Goal: Transaction & Acquisition: Purchase product/service

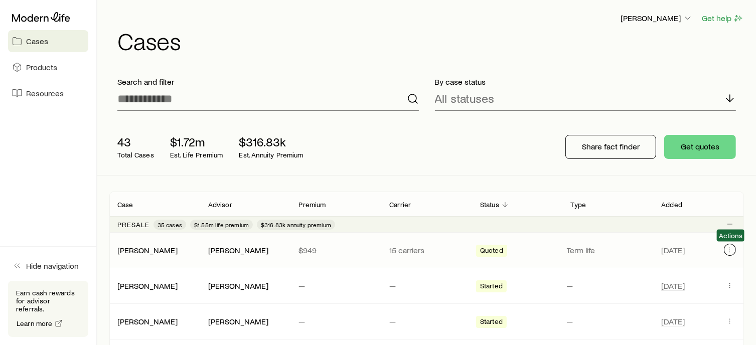
click at [732, 251] on icon "Client cases" at bounding box center [730, 250] width 8 height 8
click at [723, 328] on div "[PERSON_NAME] [PERSON_NAME] — — Started — [DATE]" at bounding box center [426, 321] width 635 height 35
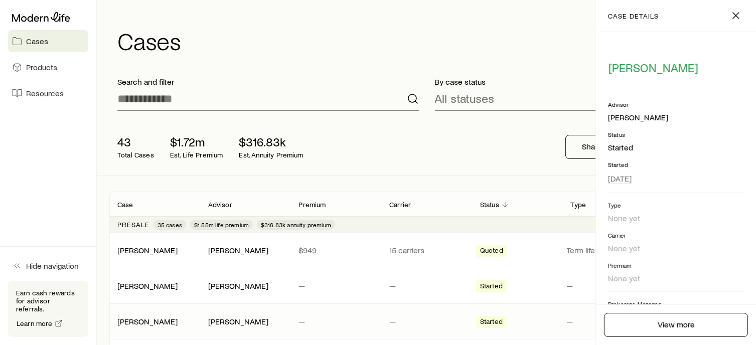
click at [488, 112] on div "By case status All statuses" at bounding box center [586, 94] width 318 height 50
click at [732, 12] on icon "button" at bounding box center [736, 16] width 12 height 12
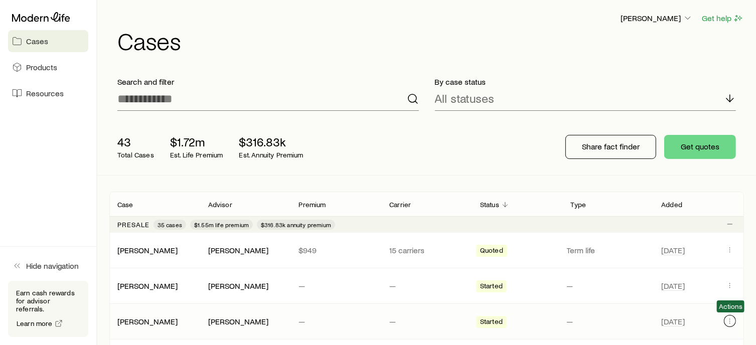
click at [732, 321] on icon "Client cases" at bounding box center [730, 321] width 8 height 8
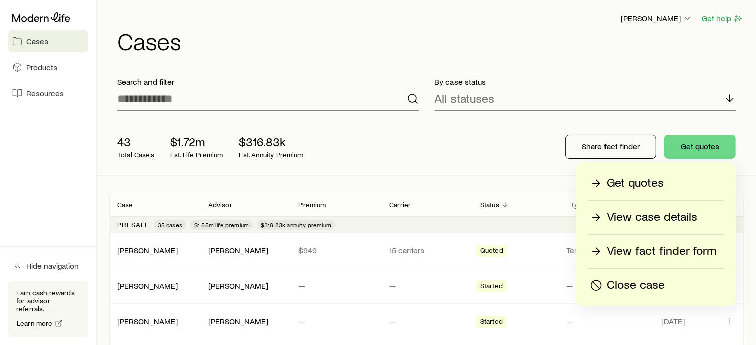
click at [706, 251] on p "View fact finder form" at bounding box center [661, 251] width 110 height 16
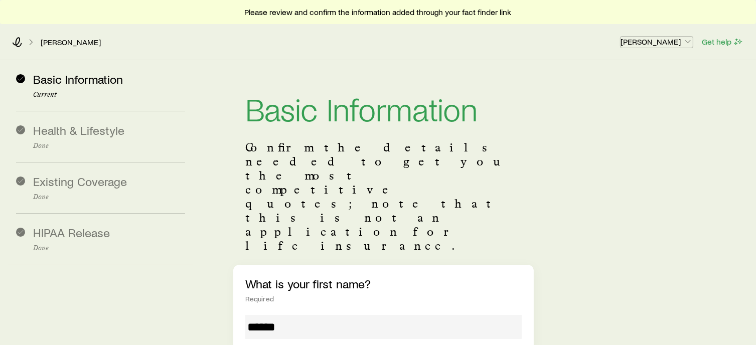
click at [653, 37] on p "[PERSON_NAME]" at bounding box center [657, 42] width 72 height 10
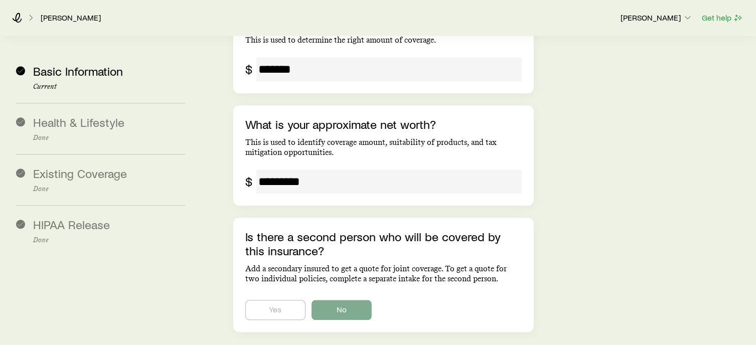
scroll to position [2390, 0]
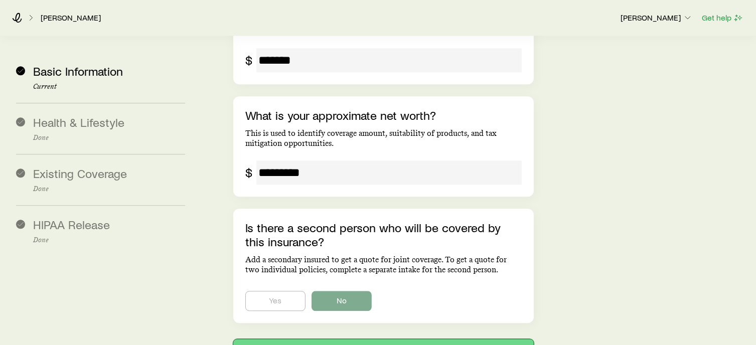
click at [465, 339] on button "Next: Health & Lifestyle" at bounding box center [383, 351] width 300 height 24
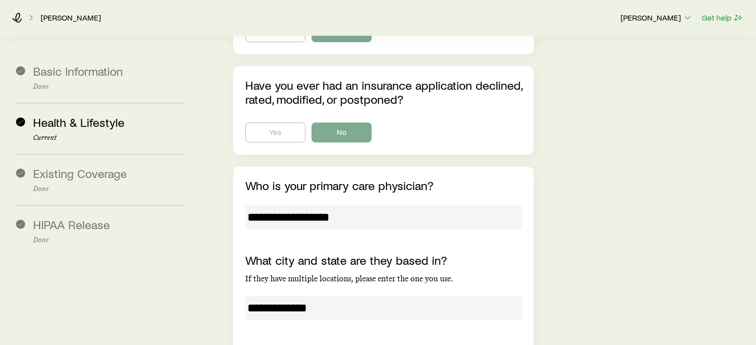
scroll to position [2965, 0]
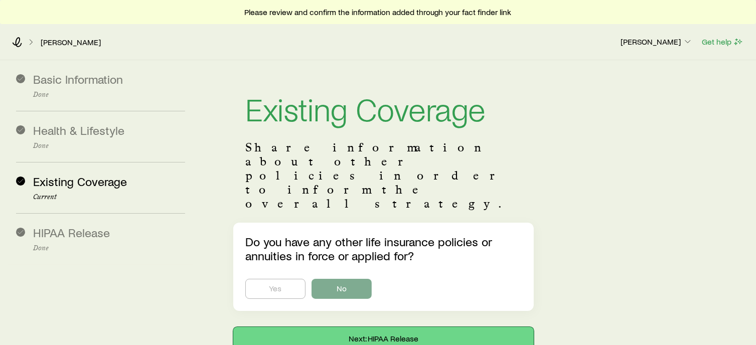
click at [516, 327] on button "Next: HIPAA Release" at bounding box center [383, 339] width 300 height 24
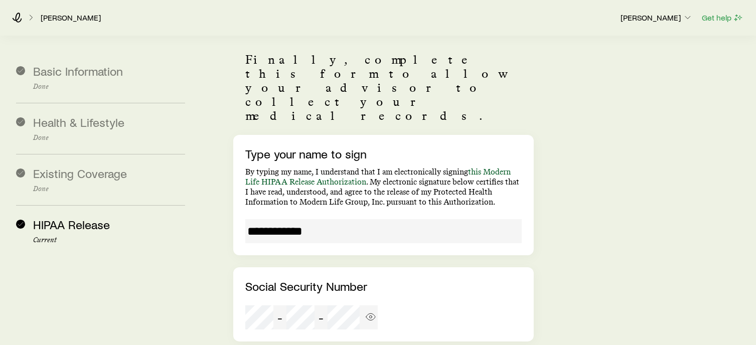
scroll to position [169, 0]
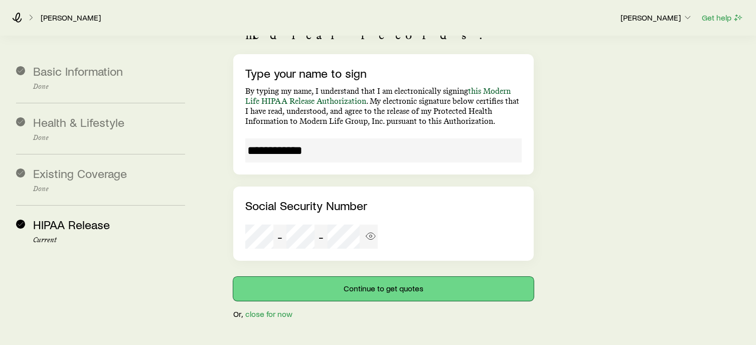
click at [377, 277] on button "Continue to get quotes" at bounding box center [383, 289] width 300 height 24
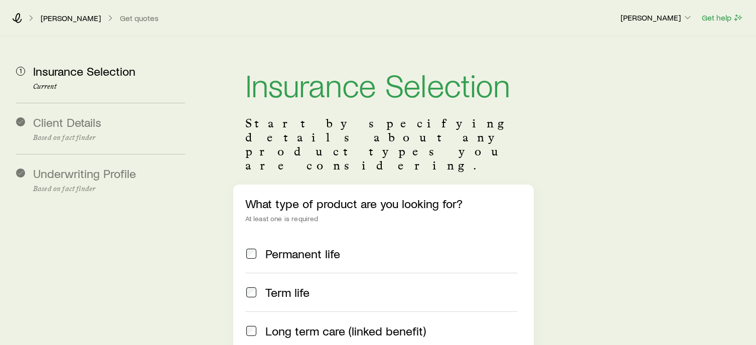
click at [310, 285] on div "Term life" at bounding box center [391, 292] width 252 height 14
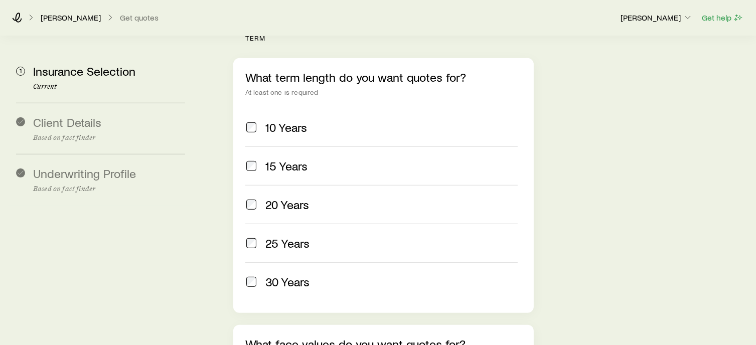
scroll to position [420, 0]
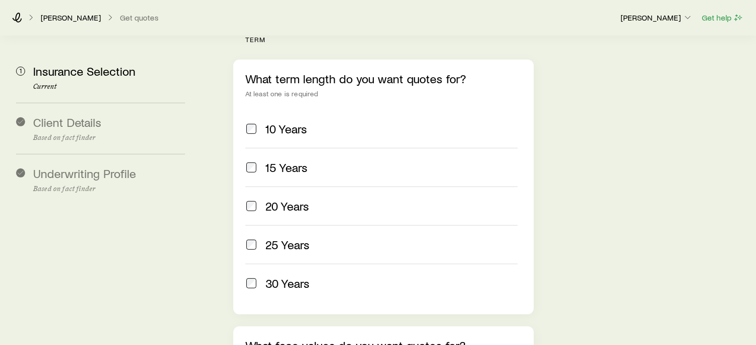
click at [276, 122] on span "10 Years" at bounding box center [286, 129] width 42 height 14
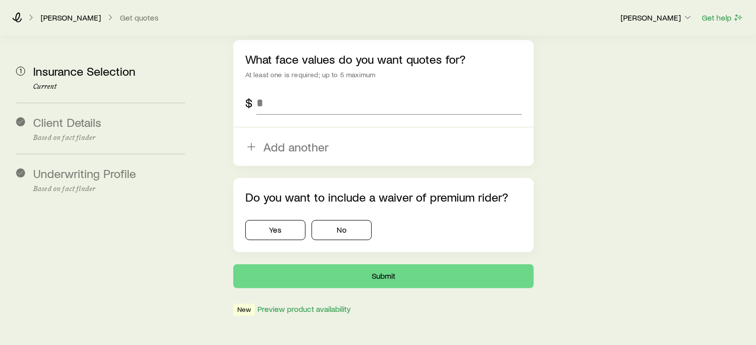
scroll to position [708, 0]
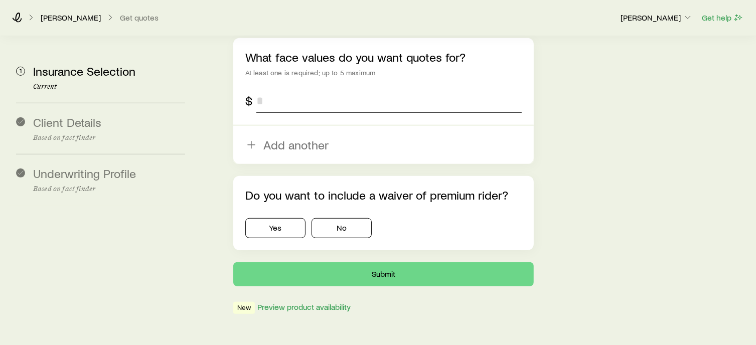
click at [325, 89] on input "tel" at bounding box center [388, 101] width 265 height 24
type input "*********"
click at [363, 218] on button "No" at bounding box center [342, 228] width 60 height 20
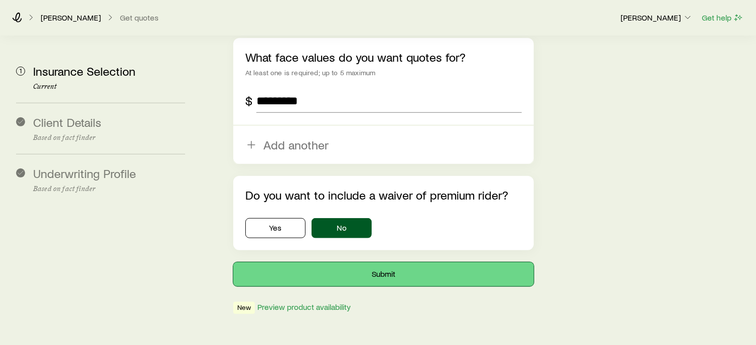
click at [371, 262] on button "Submit" at bounding box center [383, 274] width 300 height 24
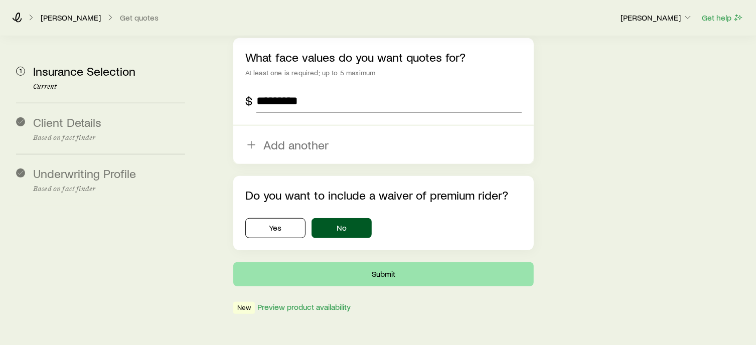
scroll to position [0, 0]
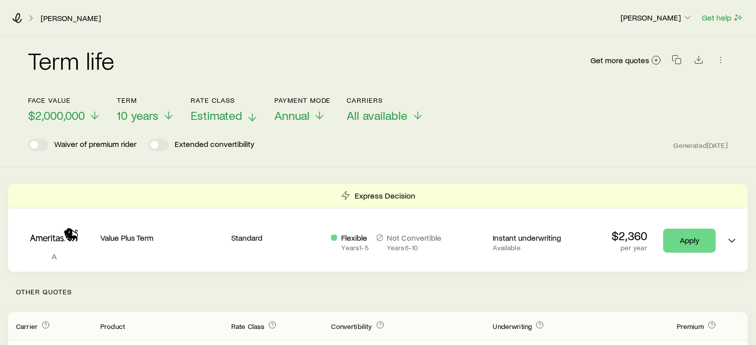
click at [231, 113] on span "Estimated" at bounding box center [217, 115] width 52 height 14
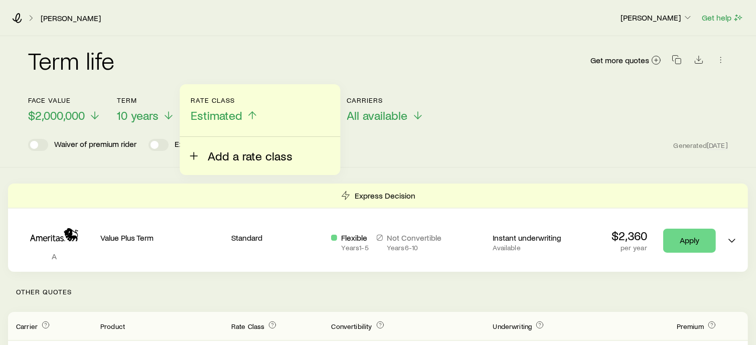
click at [241, 158] on span "Add a rate class" at bounding box center [250, 156] width 85 height 14
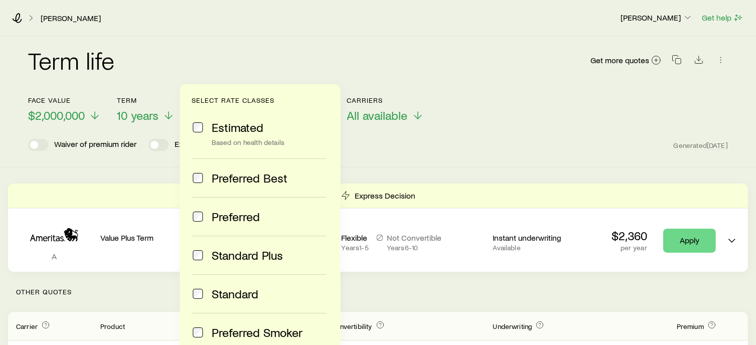
click at [254, 180] on span "Preferred Best" at bounding box center [250, 178] width 76 height 14
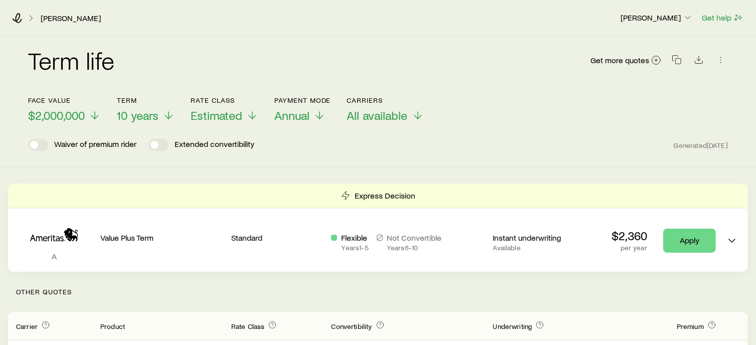
click at [405, 159] on div "Term life Get more quotes Face value $2,000,000 Term 10 years Rate Class Estima…" at bounding box center [378, 101] width 756 height 131
click at [203, 109] on span "Estimated" at bounding box center [217, 115] width 52 height 14
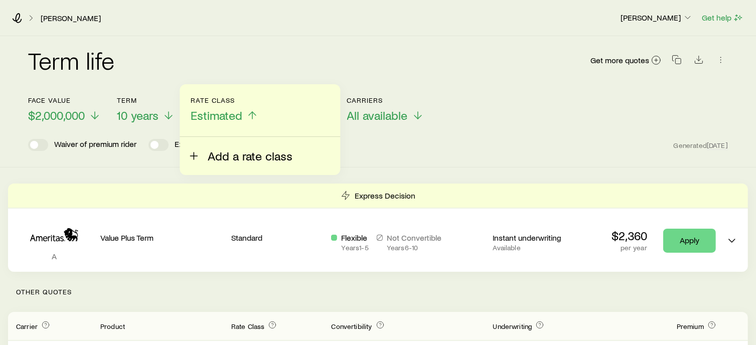
click at [220, 149] on span "Add a rate class" at bounding box center [250, 156] width 85 height 14
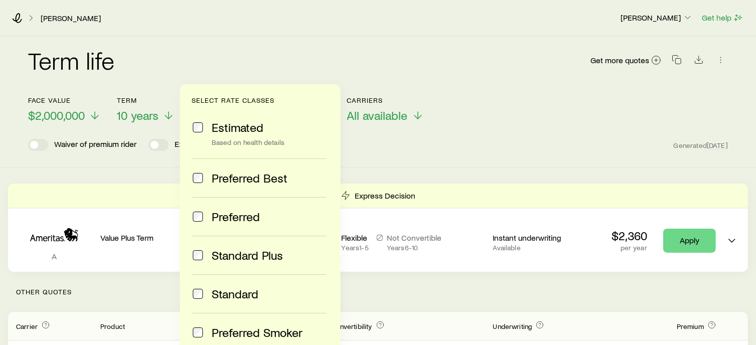
click at [226, 184] on span "Preferred Best" at bounding box center [250, 178] width 76 height 14
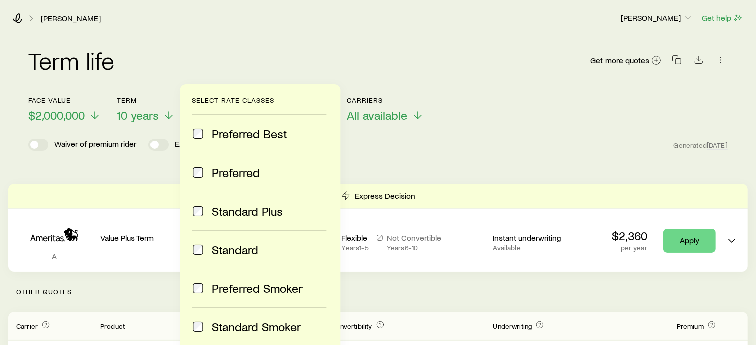
click at [272, 102] on p "Select rate classes" at bounding box center [260, 100] width 136 height 8
click at [261, 132] on span "Preferred Best" at bounding box center [250, 134] width 76 height 14
click at [245, 173] on span "Preferred" at bounding box center [236, 173] width 48 height 14
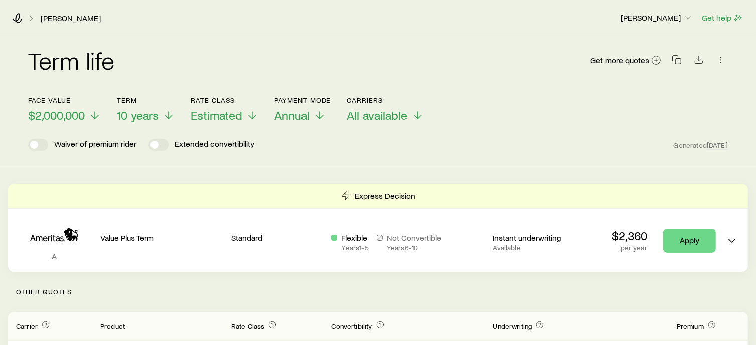
click at [291, 36] on div "Term life Get more quotes" at bounding box center [378, 66] width 700 height 60
click at [724, 62] on icon "button" at bounding box center [721, 60] width 10 height 10
click at [748, 131] on div "Term life Get more quotes Face value $2,000,000 Term 10 years Rate Class Estima…" at bounding box center [378, 101] width 756 height 131
click at [256, 119] on icon at bounding box center [252, 117] width 12 height 12
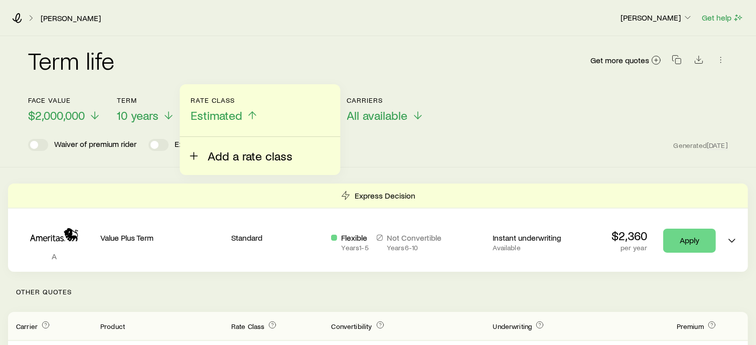
click at [254, 154] on span "Add a rate class" at bounding box center [250, 156] width 85 height 14
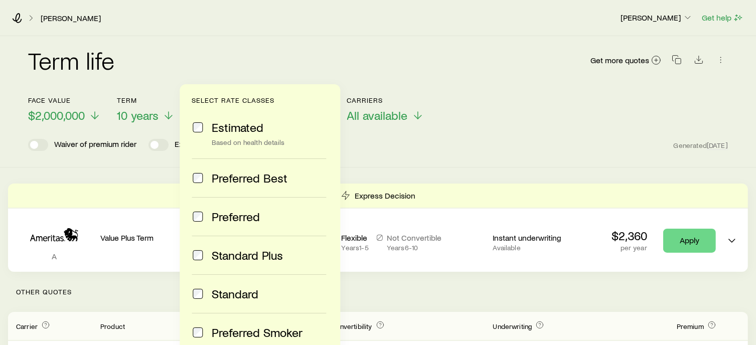
click at [203, 180] on span at bounding box center [198, 178] width 12 height 14
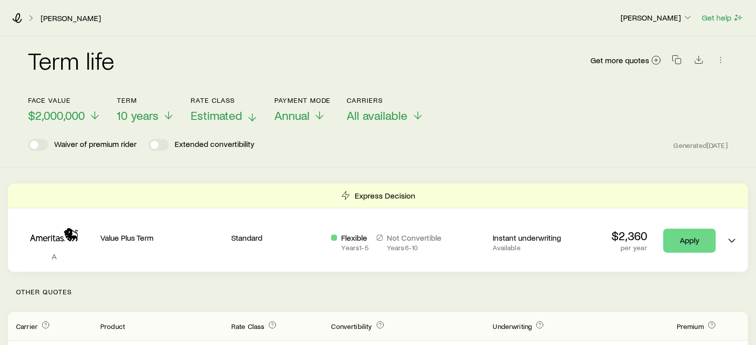
click at [289, 21] on div "[PERSON_NAME]" at bounding box center [312, 18] width 600 height 10
click at [250, 121] on icon at bounding box center [252, 117] width 12 height 12
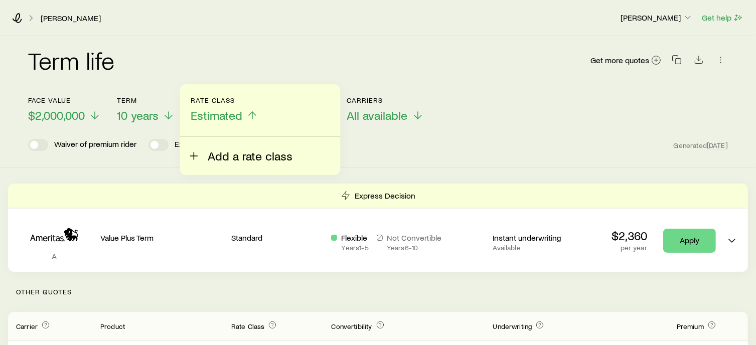
click at [206, 154] on button "Add a rate class" at bounding box center [240, 150] width 105 height 26
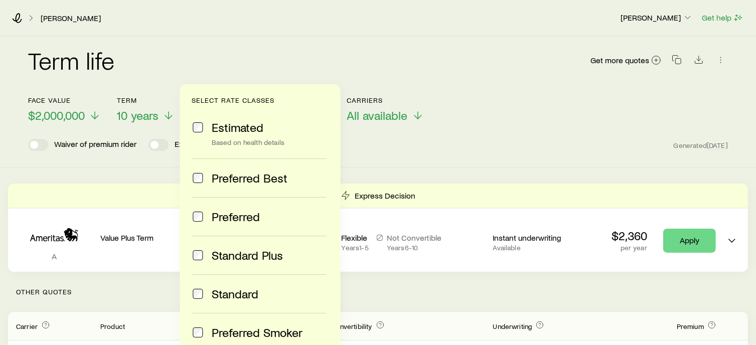
click at [330, 237] on div "Estimated Based on health details Preferred Best Preferred Standard Plus Standa…" at bounding box center [264, 228] width 144 height 241
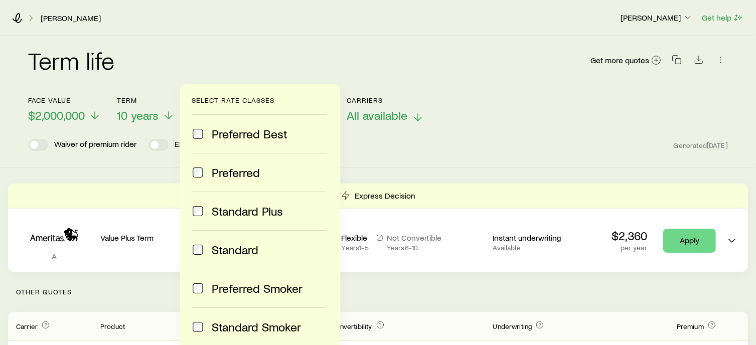
click at [411, 108] on p "All available" at bounding box center [385, 115] width 77 height 14
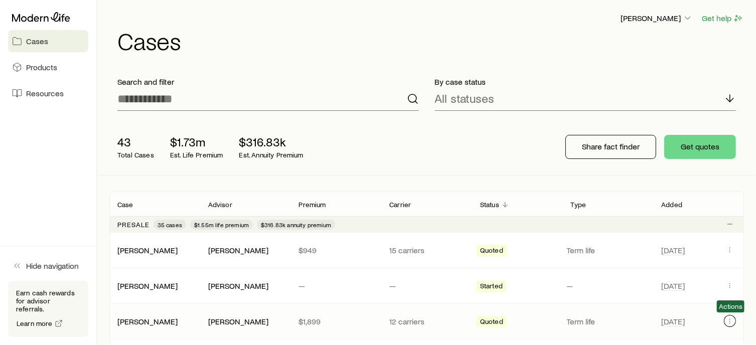
click at [728, 320] on icon "Client cases" at bounding box center [730, 321] width 8 height 8
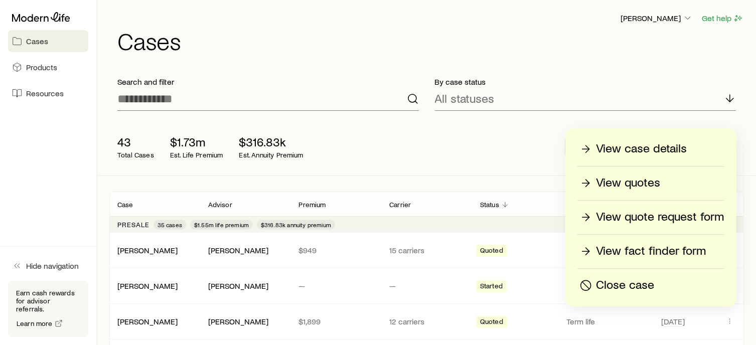
click at [648, 187] on p "View quotes" at bounding box center [628, 183] width 64 height 16
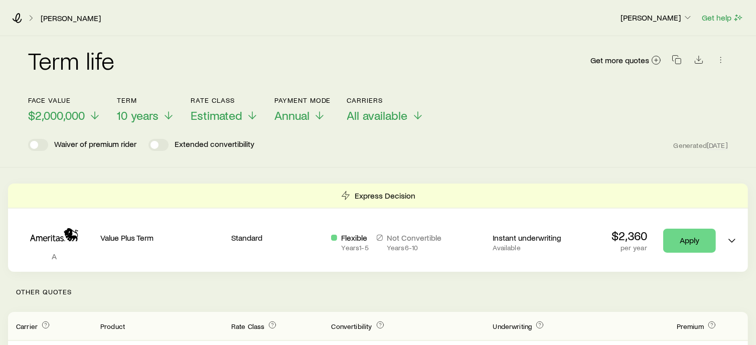
click at [223, 124] on header "Face value $2,000,000 Term 10 years Rate Class Estimated Payment Mode Annual Ca…" at bounding box center [378, 123] width 700 height 55
click at [219, 118] on span "Estimated" at bounding box center [217, 115] width 52 height 14
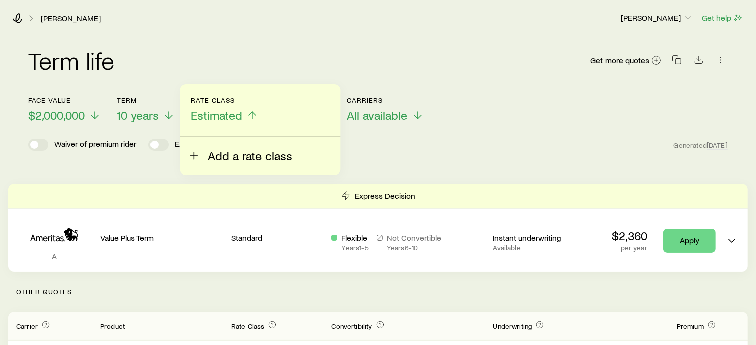
click at [233, 145] on button "Add a rate class" at bounding box center [240, 150] width 105 height 26
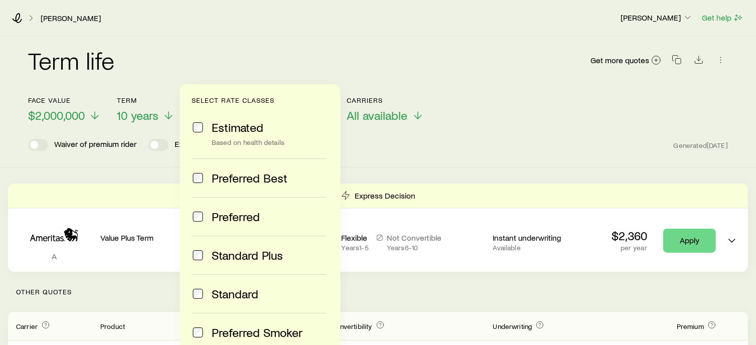
click at [209, 175] on div "Preferred Best" at bounding box center [259, 178] width 134 height 14
click at [226, 220] on span "Preferred" at bounding box center [236, 217] width 48 height 14
click at [234, 213] on span "Preferred" at bounding box center [236, 217] width 48 height 14
click at [246, 237] on label "Standard Plus" at bounding box center [259, 255] width 134 height 39
click at [239, 303] on label "Standard" at bounding box center [259, 293] width 134 height 39
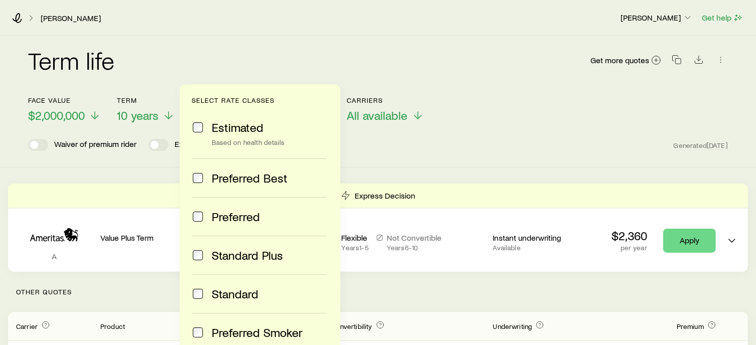
click at [253, 327] on span "Preferred Smoker" at bounding box center [257, 333] width 91 height 14
click at [15, 18] on icon at bounding box center [17, 18] width 10 height 10
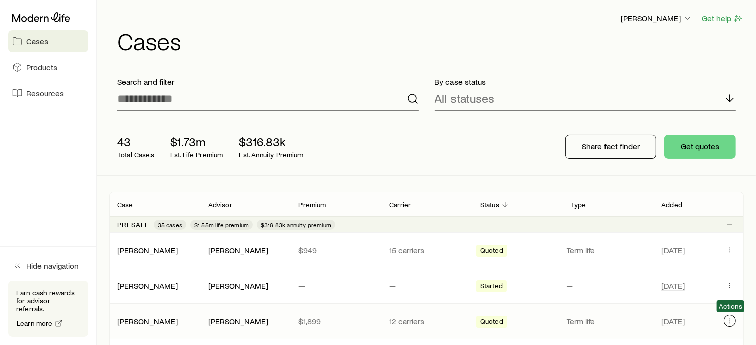
click at [732, 319] on icon "Client cases" at bounding box center [730, 321] width 8 height 8
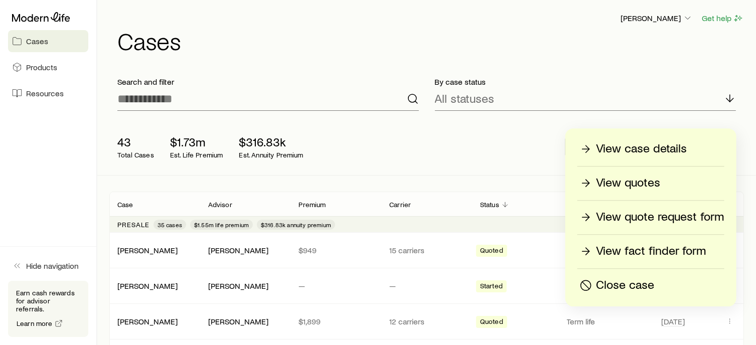
click at [694, 259] on p "View fact finder form" at bounding box center [651, 251] width 110 height 16
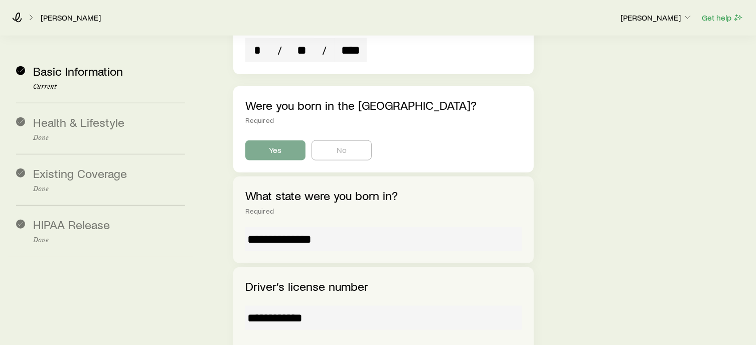
scroll to position [2390, 0]
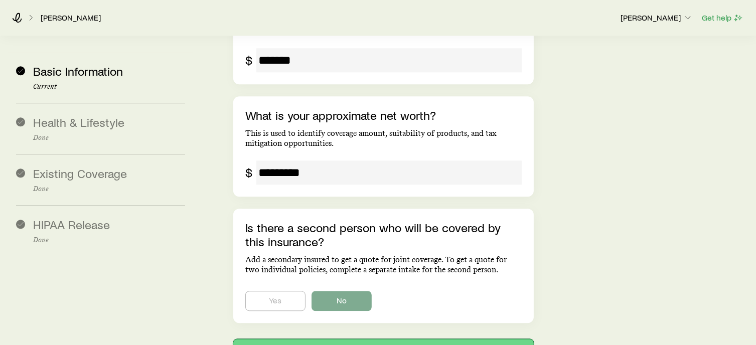
click at [443, 339] on button "Next: Health & Lifestyle" at bounding box center [383, 351] width 300 height 24
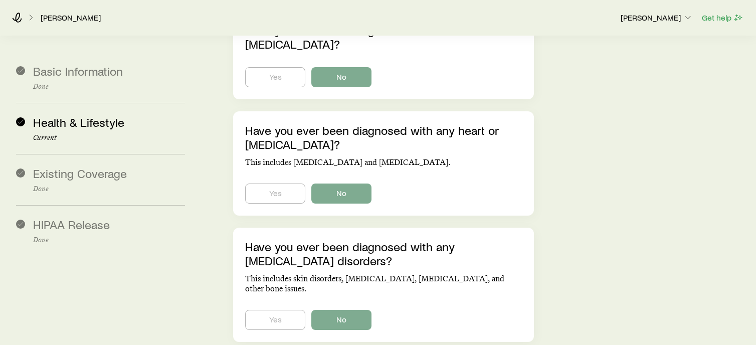
scroll to position [2965, 0]
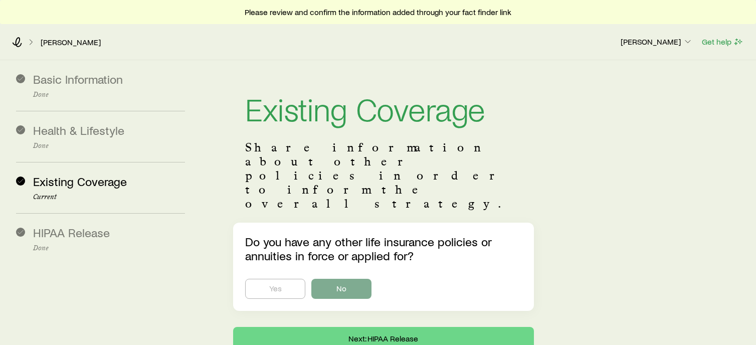
scroll to position [32, 0]
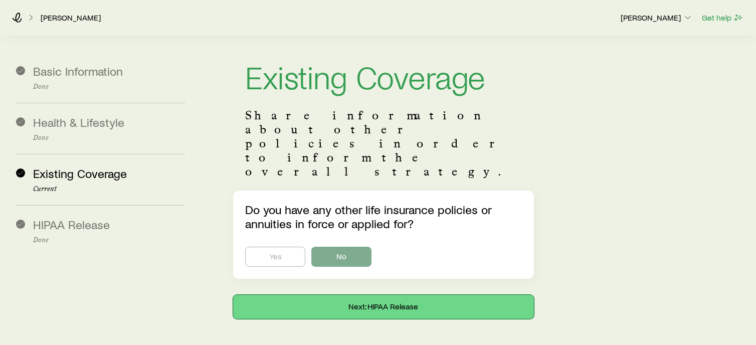
click at [473, 295] on button "Next: HIPAA Release" at bounding box center [383, 307] width 301 height 24
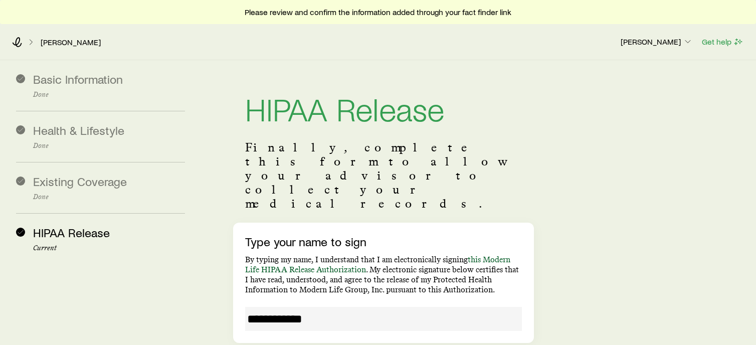
scroll to position [169, 0]
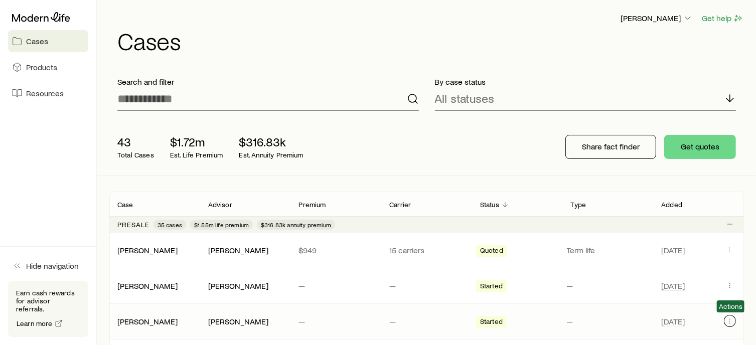
click at [733, 320] on icon "Client cases" at bounding box center [730, 321] width 8 height 8
click at [498, 138] on div "43 Total Cases $1.72m Est. Life Premium $316.83k Est. Annuity Premium Share fac…" at bounding box center [426, 147] width 635 height 56
click at [723, 251] on div "[DATE]" at bounding box center [698, 250] width 75 height 13
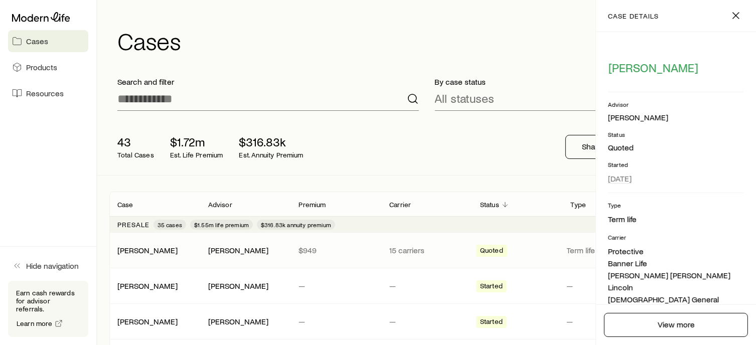
click at [526, 145] on div "43 Total Cases $1.72m Est. Life Premium $316.83k Est. Annuity Premium Share fac…" at bounding box center [426, 147] width 635 height 56
click at [732, 15] on icon "button" at bounding box center [736, 16] width 12 height 12
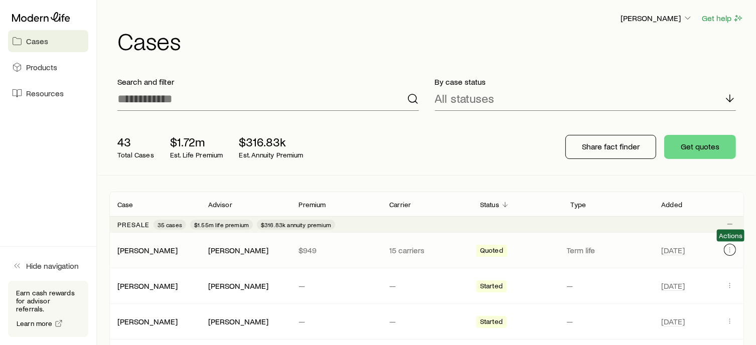
click at [724, 249] on button "Client cases" at bounding box center [730, 250] width 12 height 12
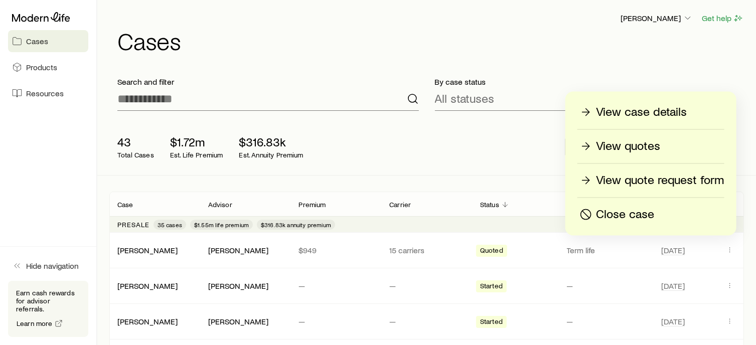
click at [684, 174] on p "View quote request form" at bounding box center [660, 181] width 128 height 16
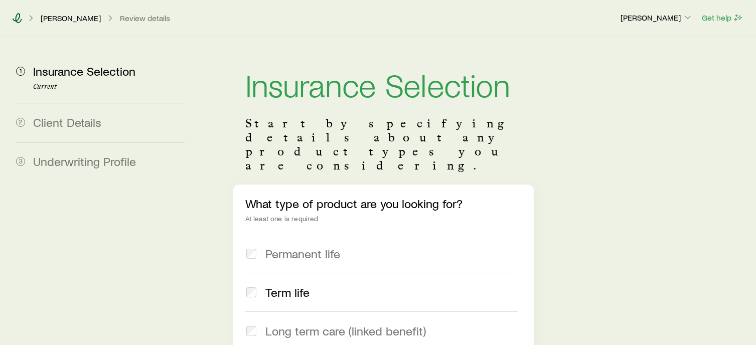
click at [21, 21] on icon at bounding box center [17, 18] width 10 height 10
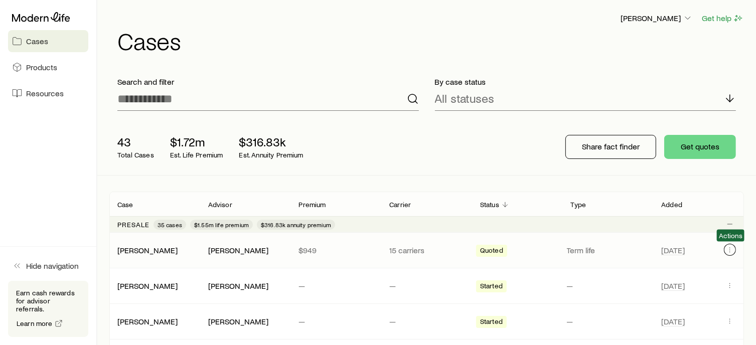
click at [728, 249] on icon "Client cases" at bounding box center [730, 250] width 8 height 8
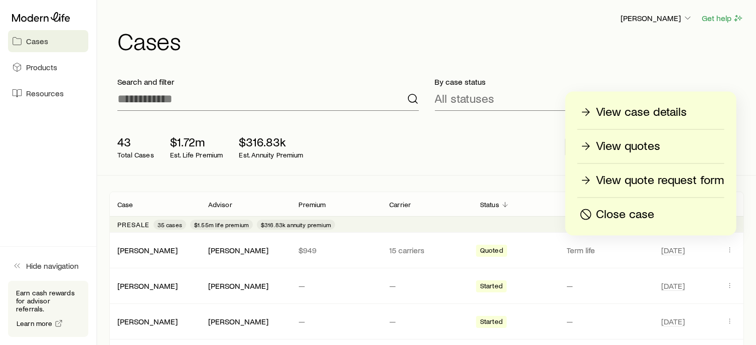
click at [662, 114] on p "View case details" at bounding box center [641, 112] width 91 height 16
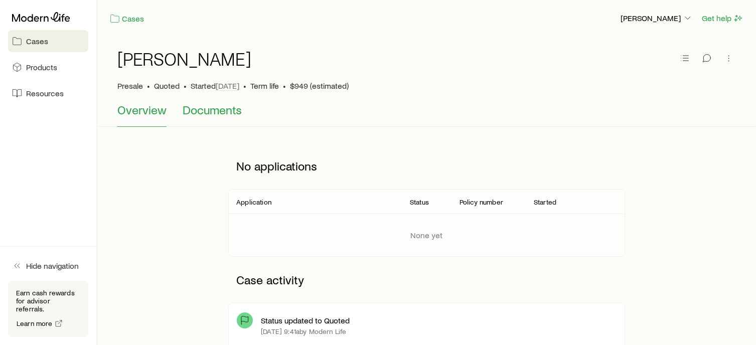
click at [216, 115] on span "Documents" at bounding box center [212, 110] width 59 height 14
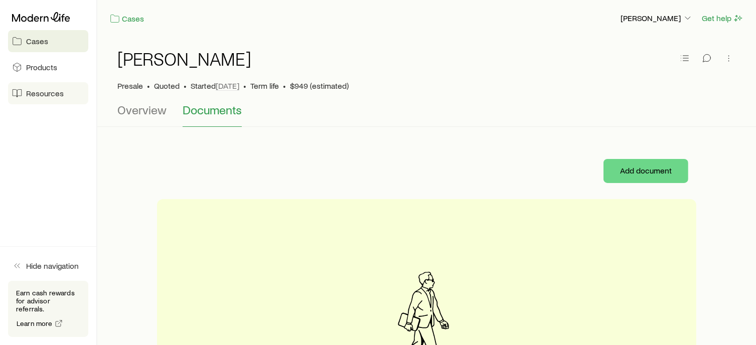
click at [58, 96] on span "Resources" at bounding box center [45, 93] width 38 height 10
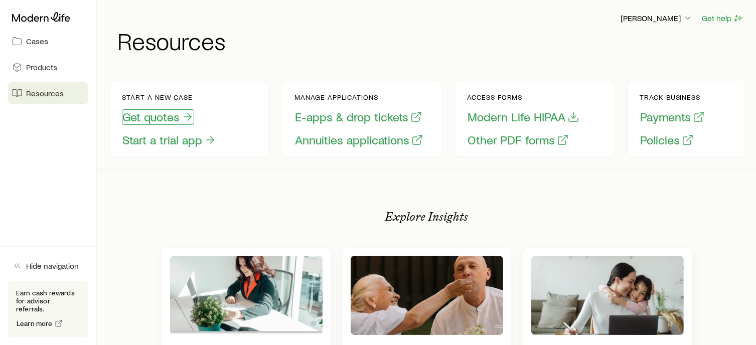
click at [161, 119] on button "Get quotes" at bounding box center [158, 117] width 72 height 16
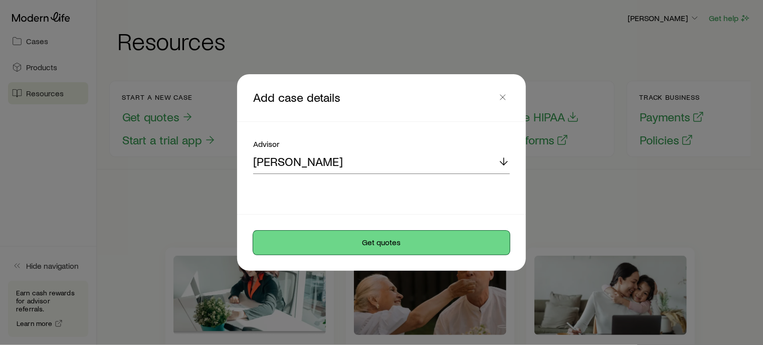
click at [368, 237] on button "Get quotes" at bounding box center [381, 243] width 257 height 24
